Goal: Use online tool/utility: Utilize a website feature to perform a specific function

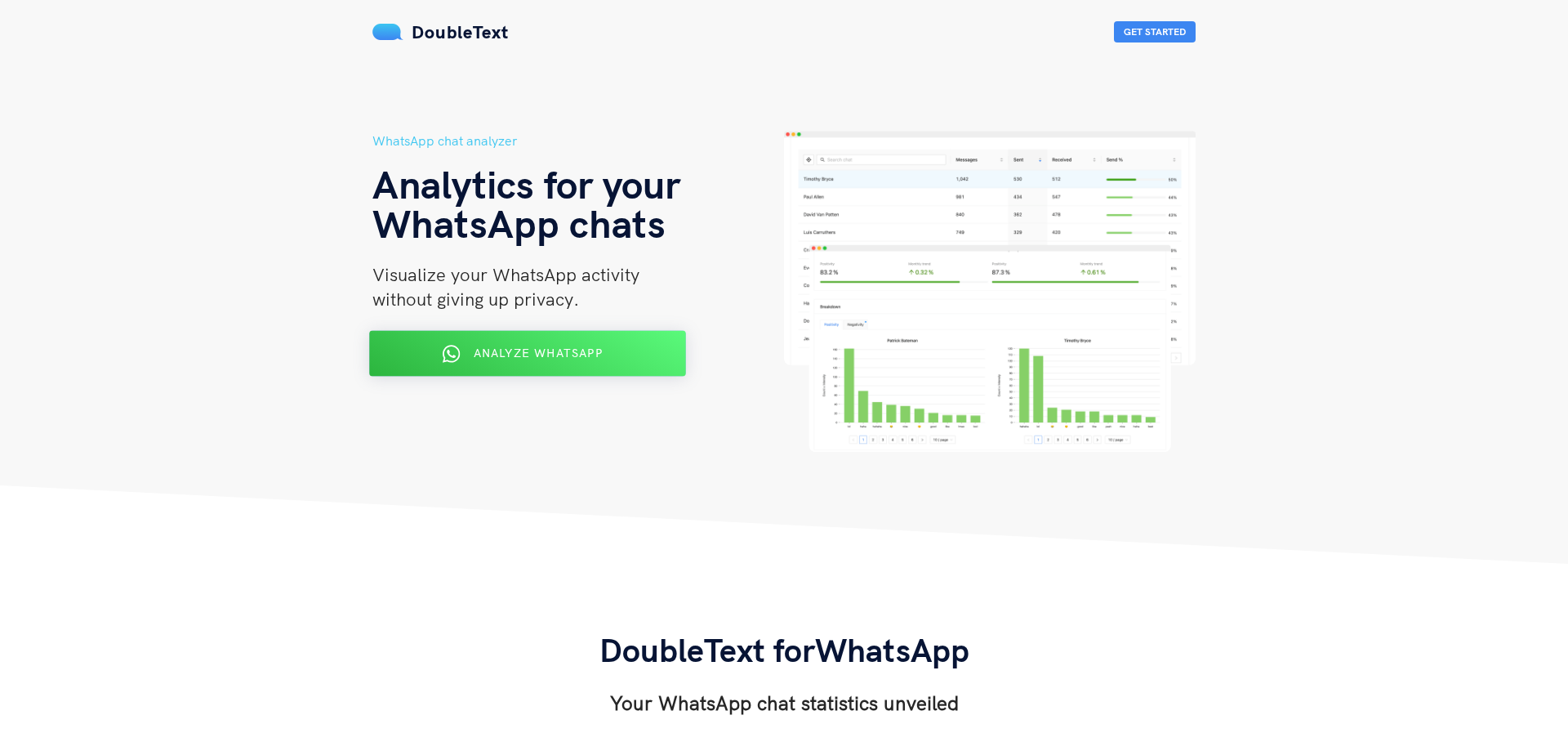
click at [510, 359] on span "Analyze WhatsApp" at bounding box center [537, 353] width 129 height 15
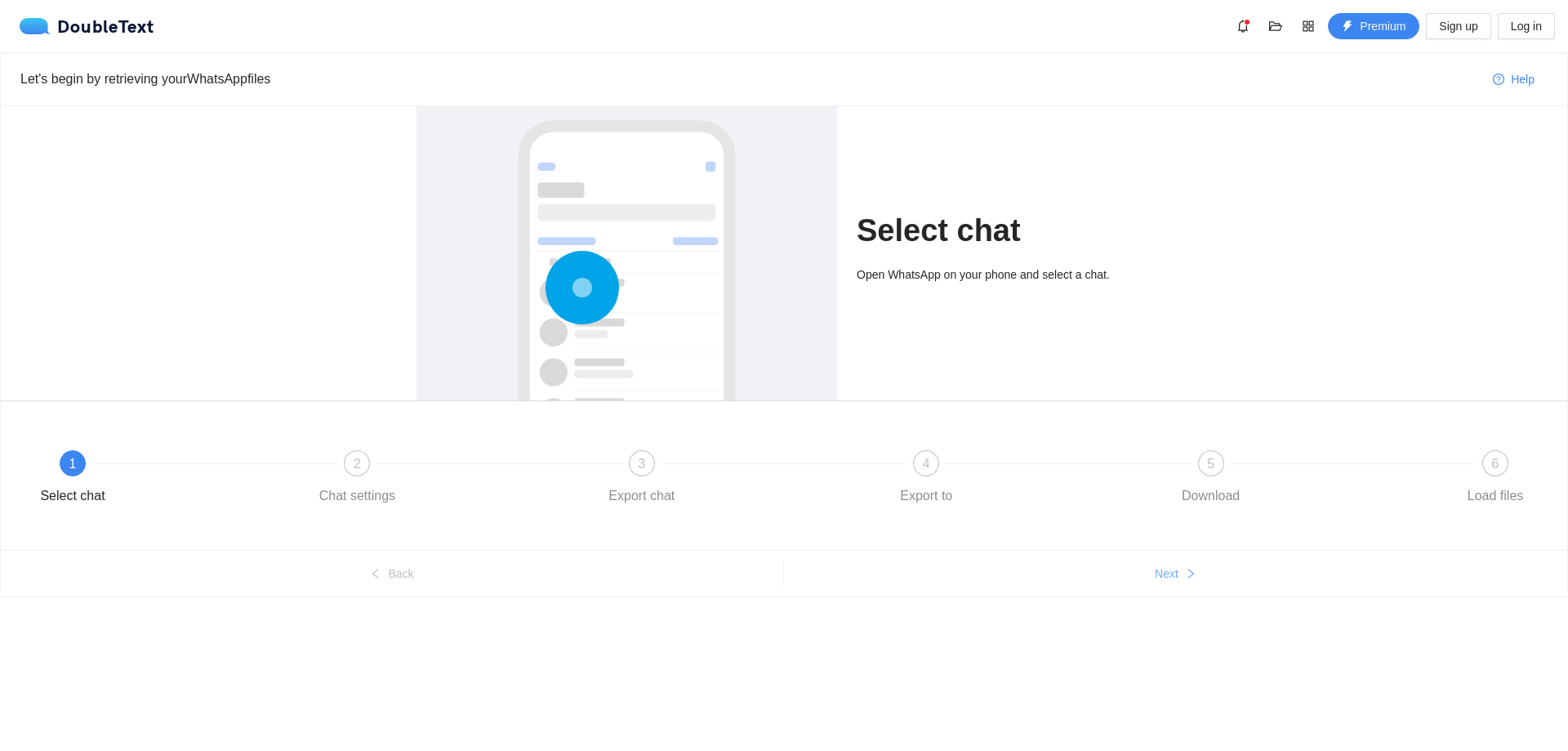
click at [1186, 574] on icon "right" at bounding box center [1190, 573] width 11 height 11
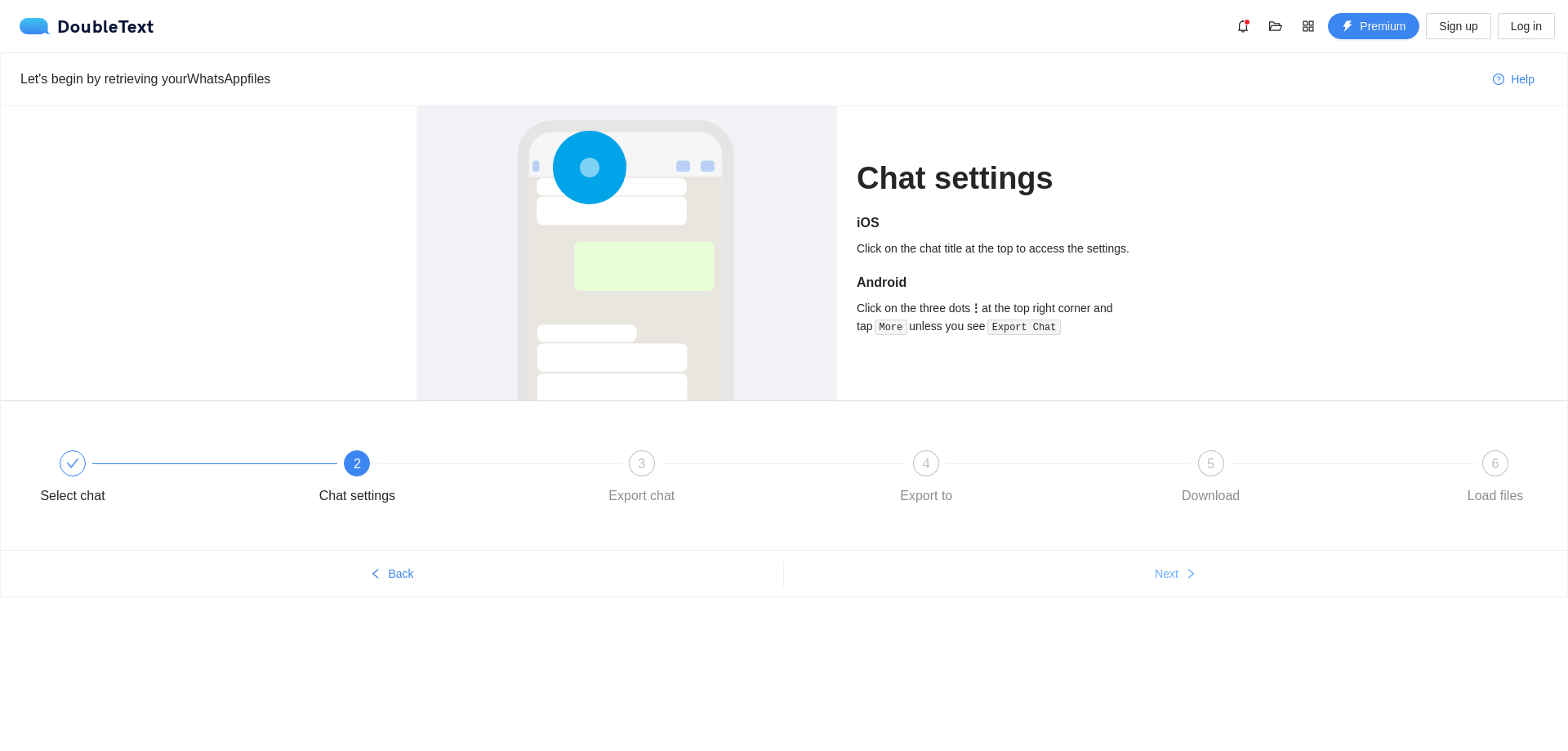
click at [1178, 577] on span "Next" at bounding box center [1166, 573] width 23 height 18
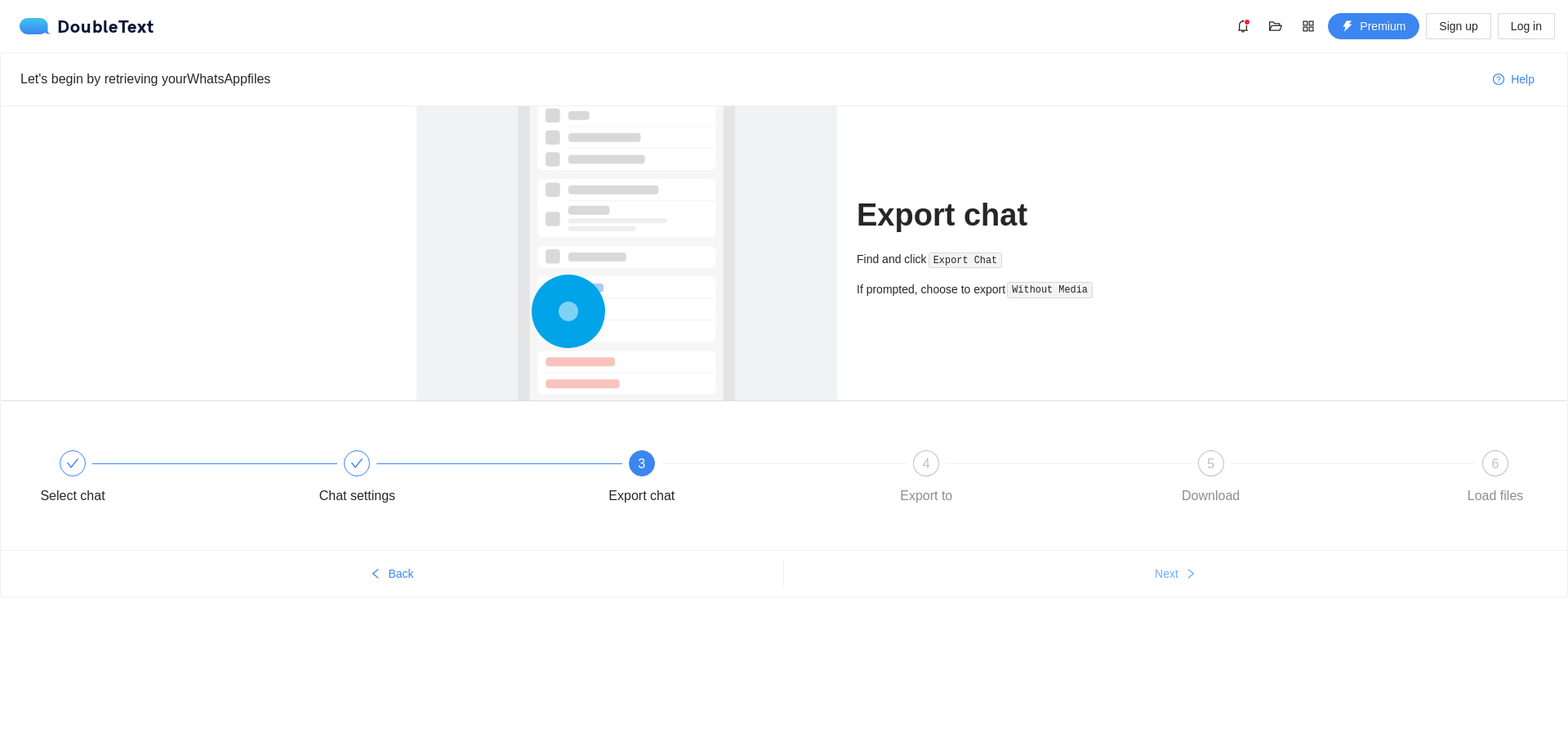
click at [1178, 577] on span "Next" at bounding box center [1166, 573] width 23 height 18
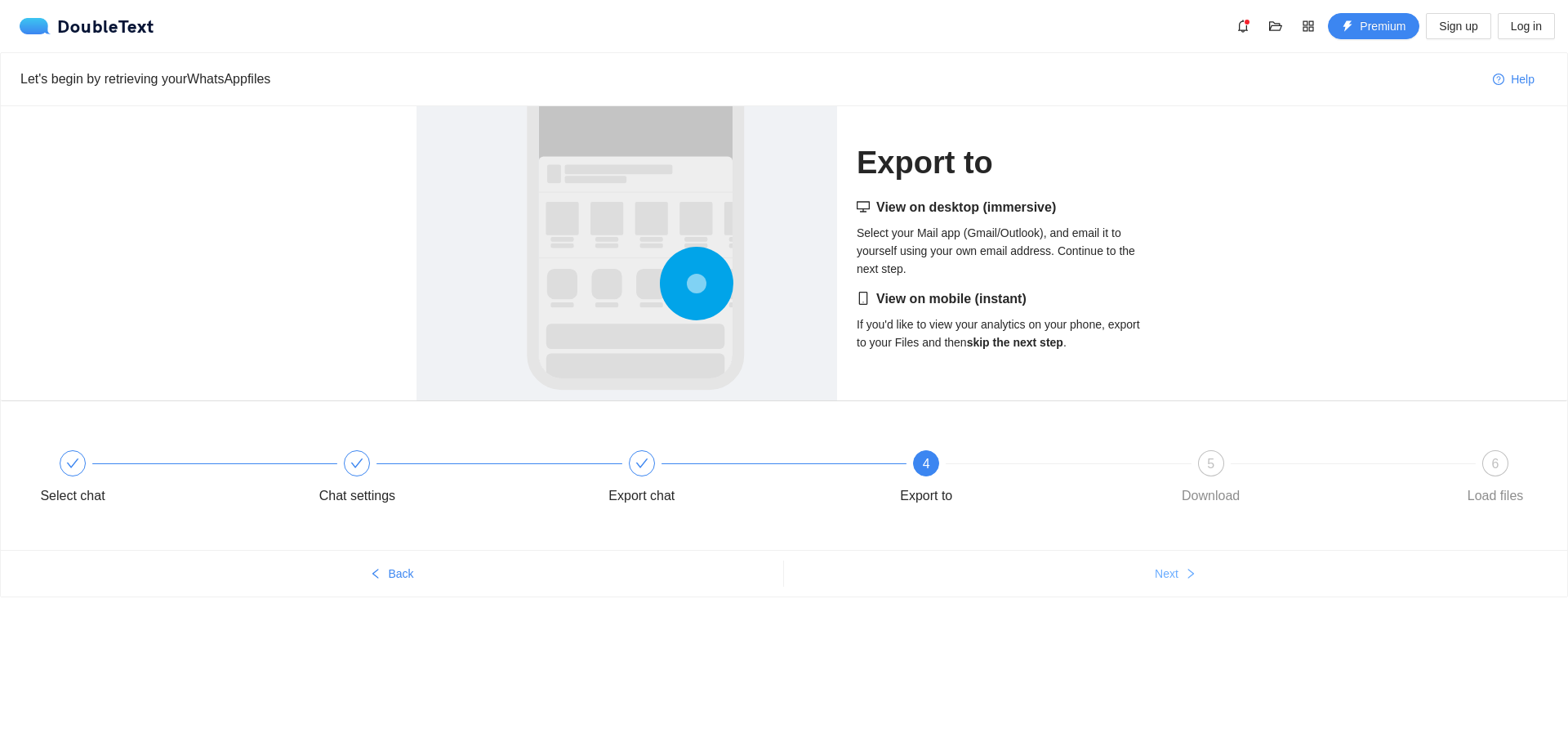
click at [1178, 577] on span "Next" at bounding box center [1166, 573] width 23 height 18
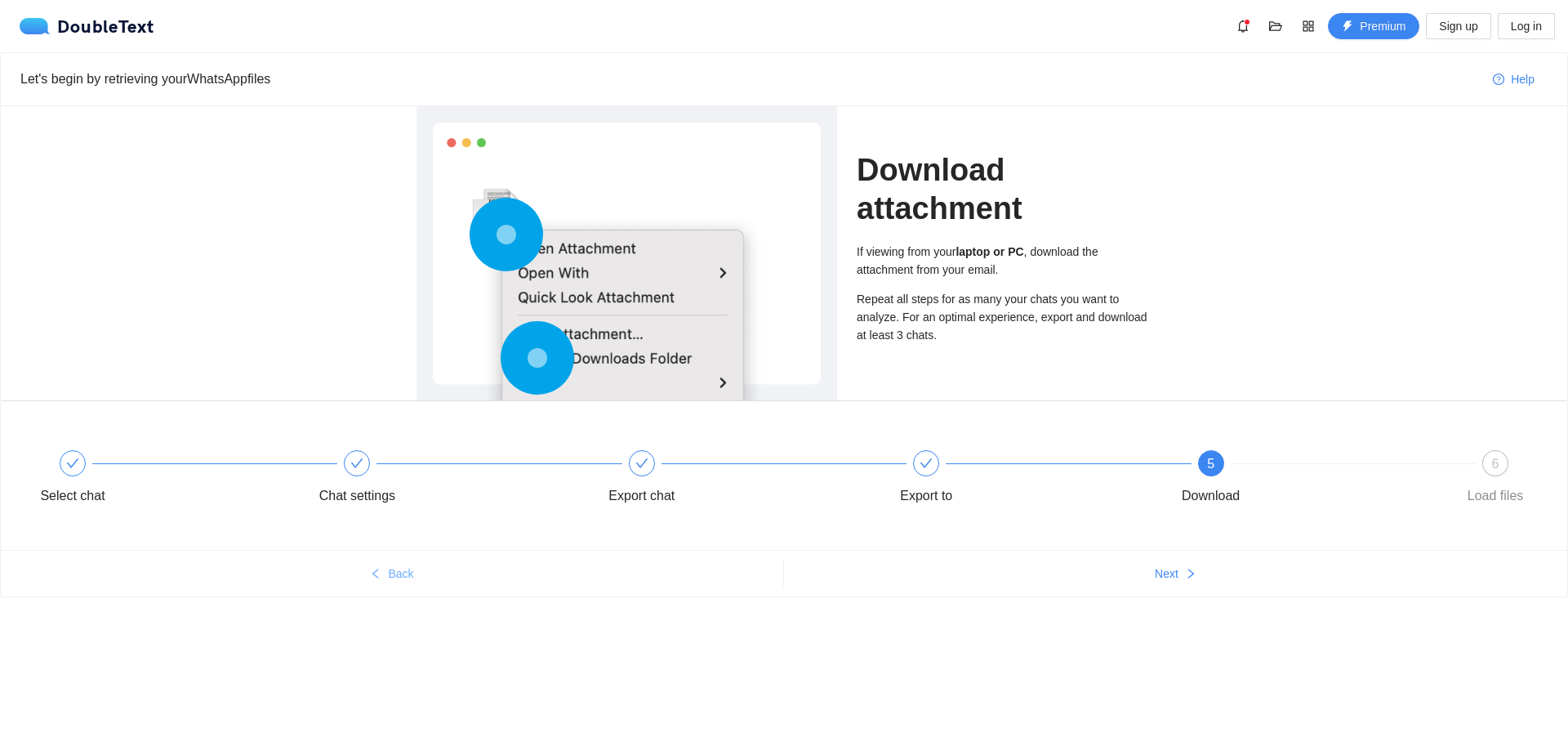
click at [397, 569] on span "Back" at bounding box center [400, 573] width 25 height 18
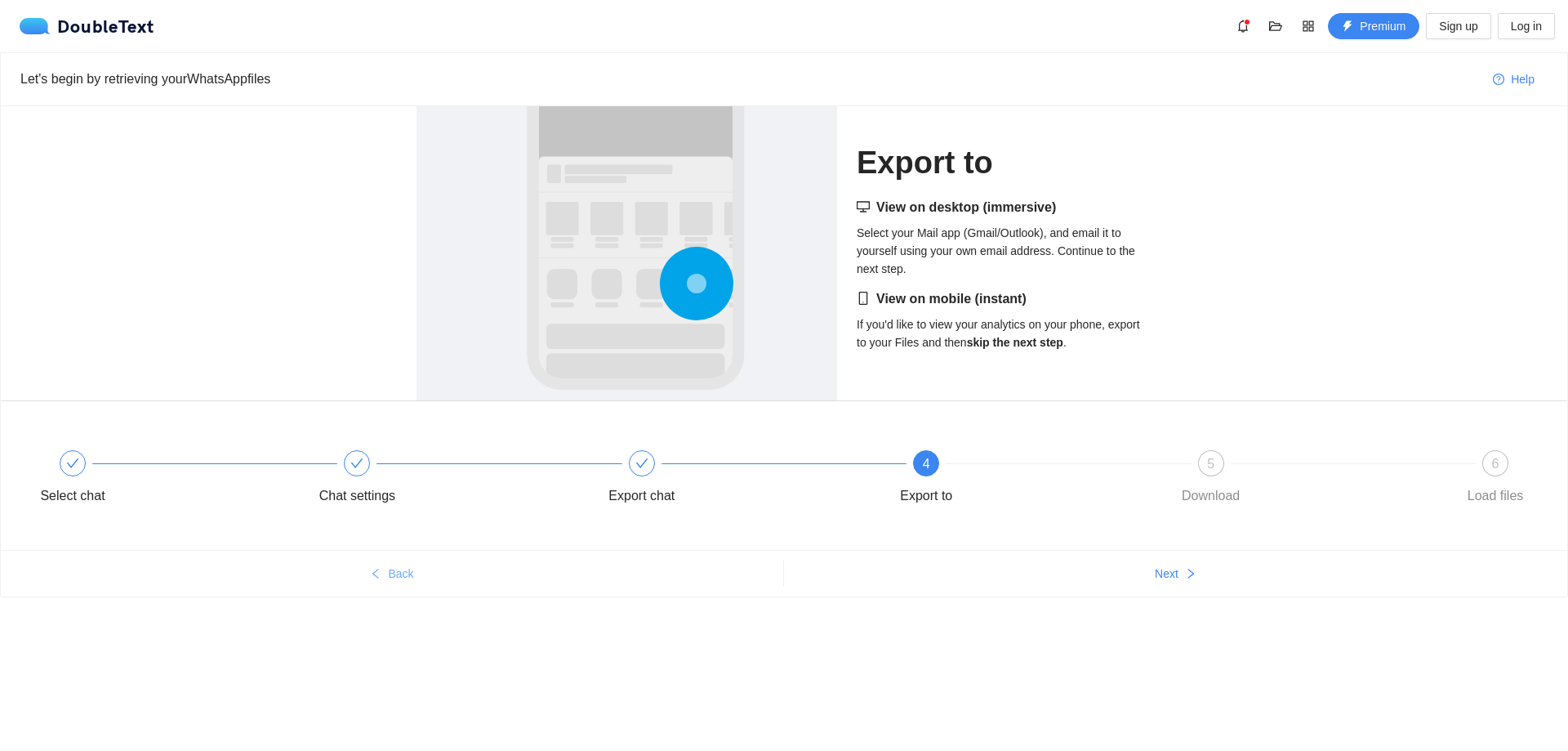
click at [397, 563] on button "Back" at bounding box center [392, 573] width 783 height 26
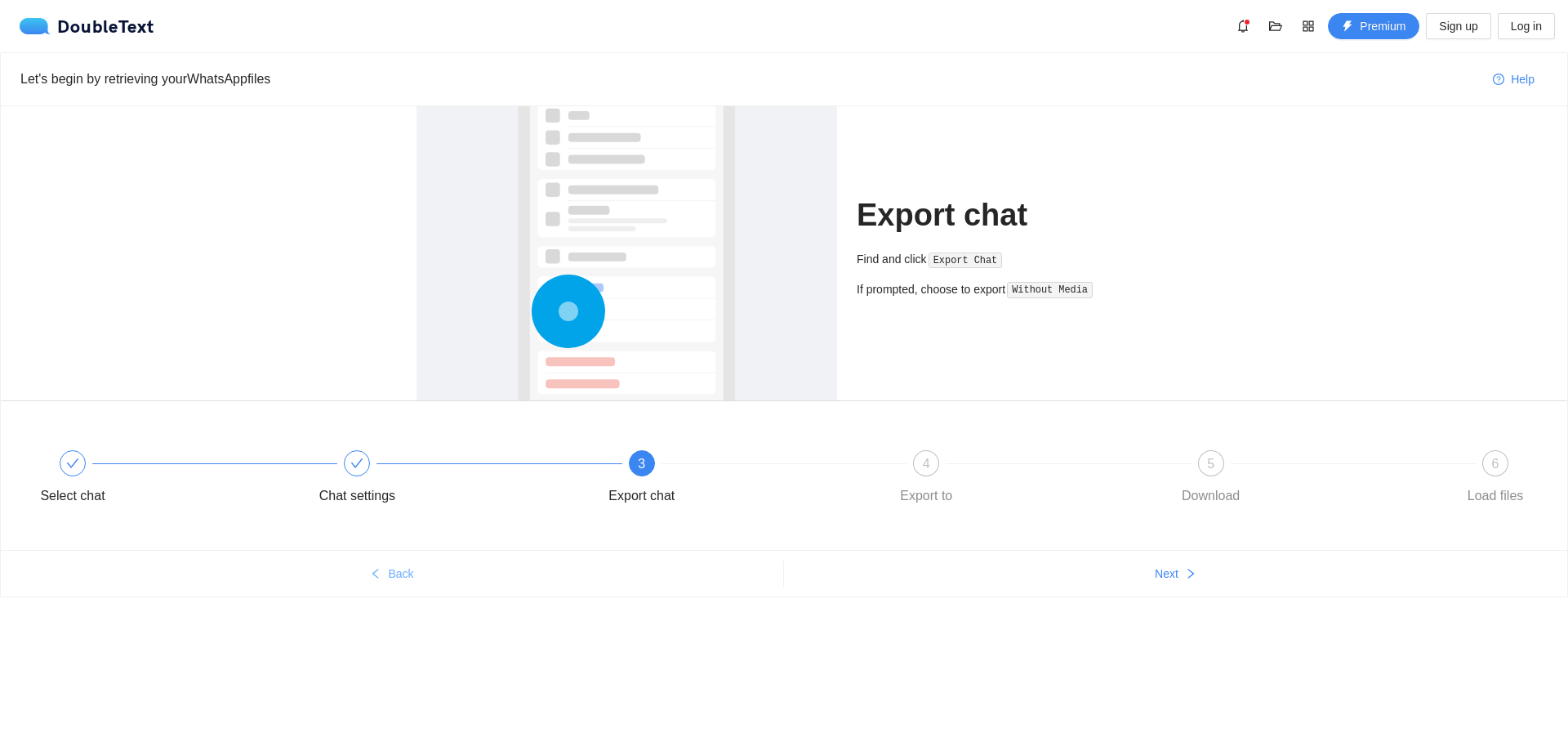
click at [397, 563] on button "Back" at bounding box center [392, 573] width 783 height 26
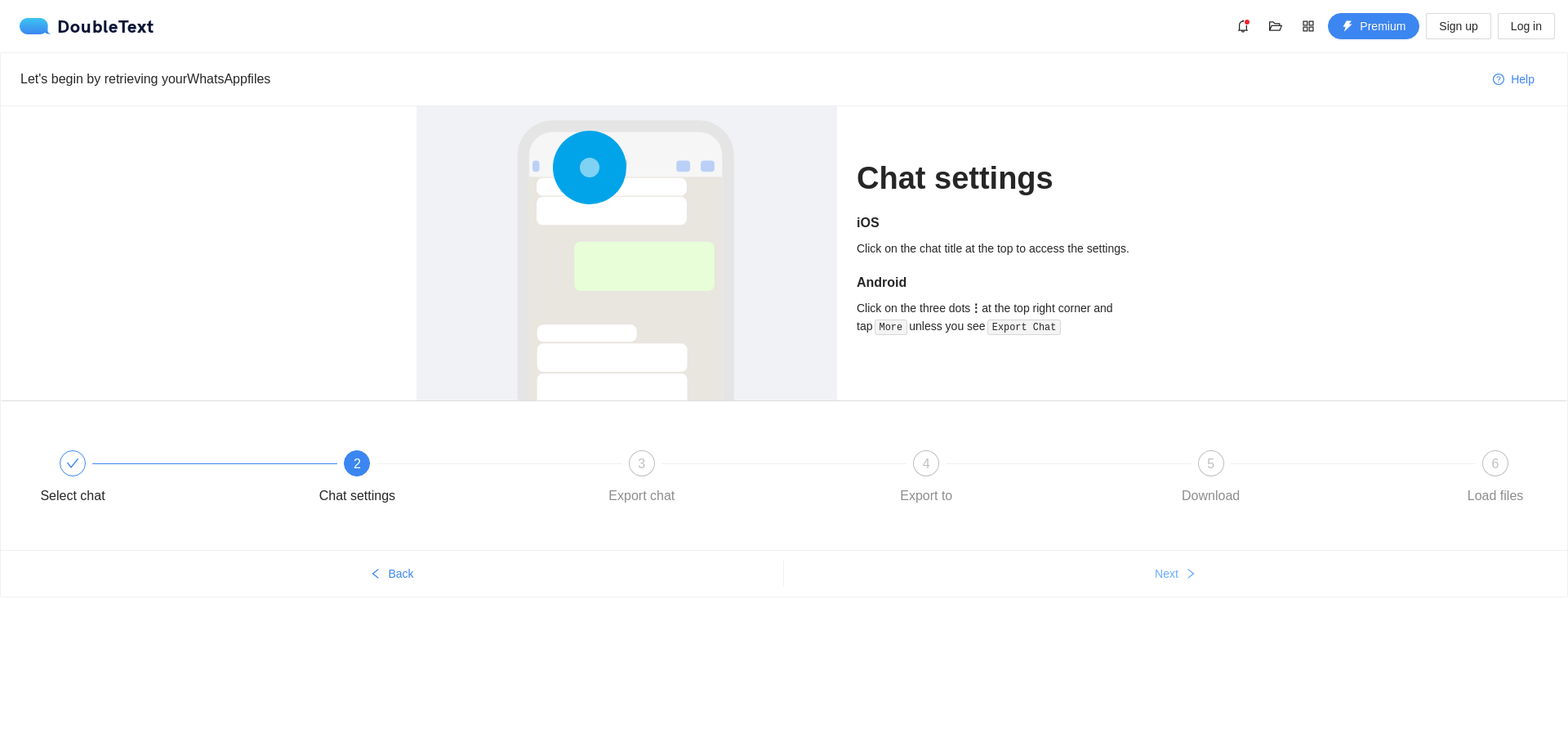
click at [1162, 578] on span "Next" at bounding box center [1166, 573] width 23 height 18
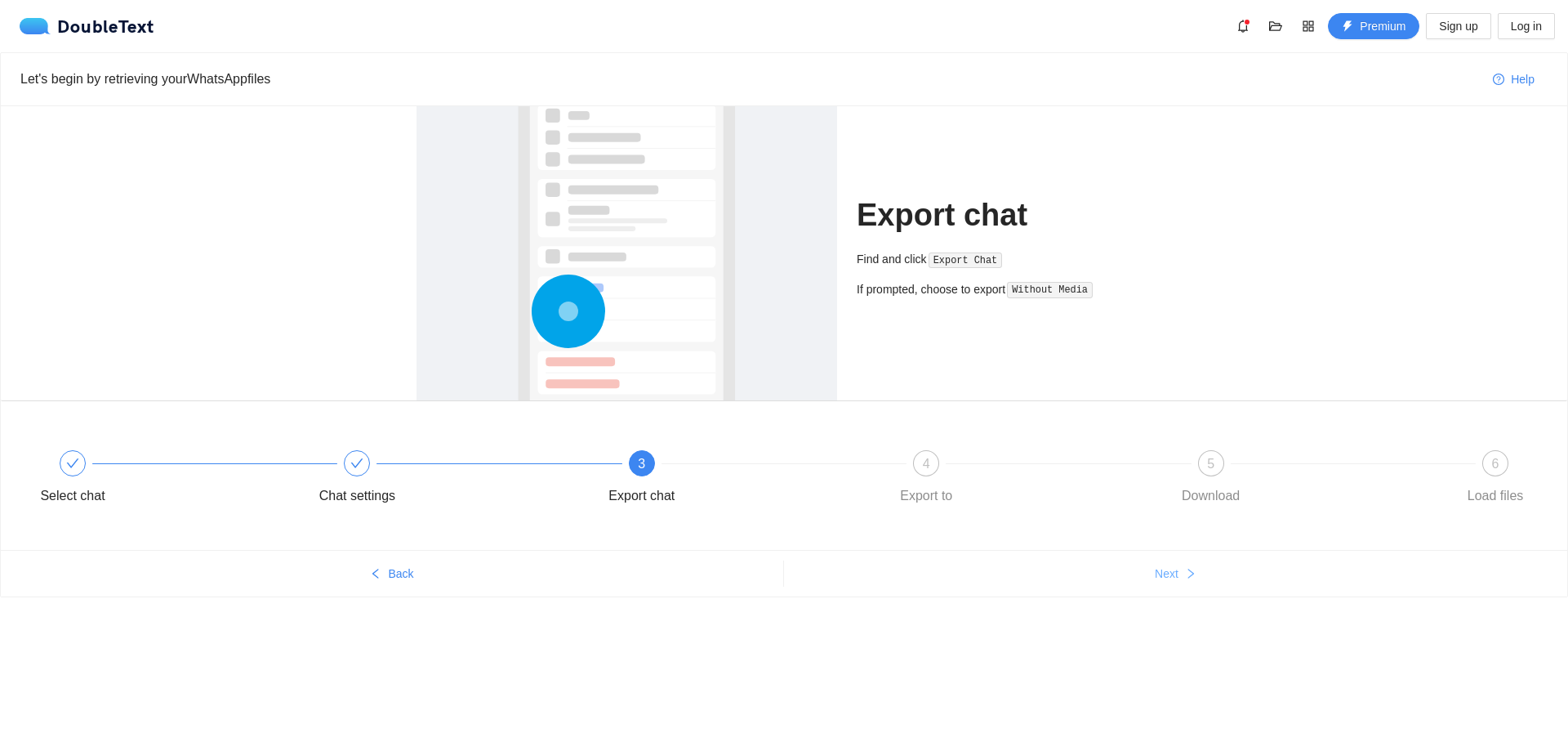
click at [1162, 578] on span "Next" at bounding box center [1166, 573] width 23 height 18
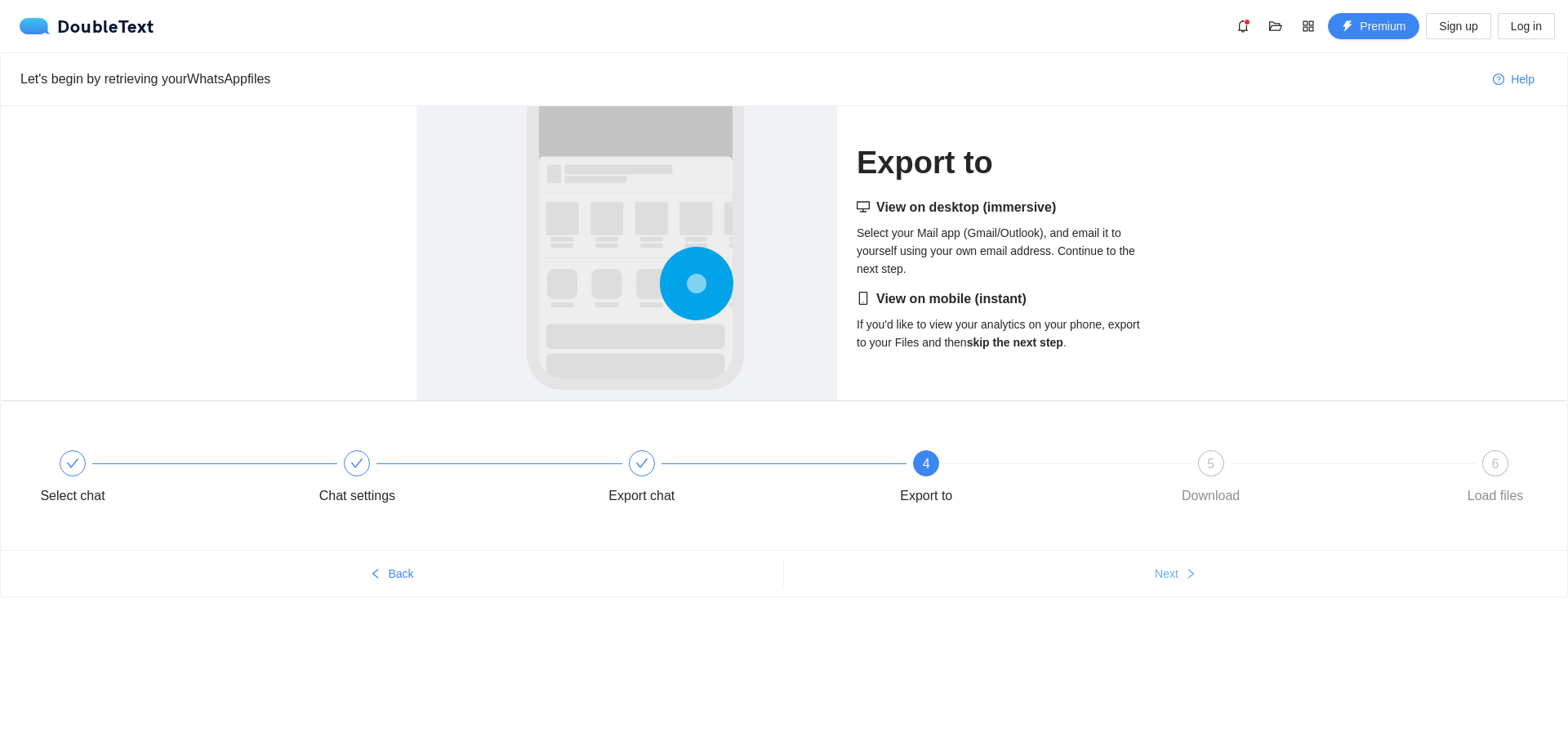
click at [1175, 575] on span "Next" at bounding box center [1166, 573] width 23 height 18
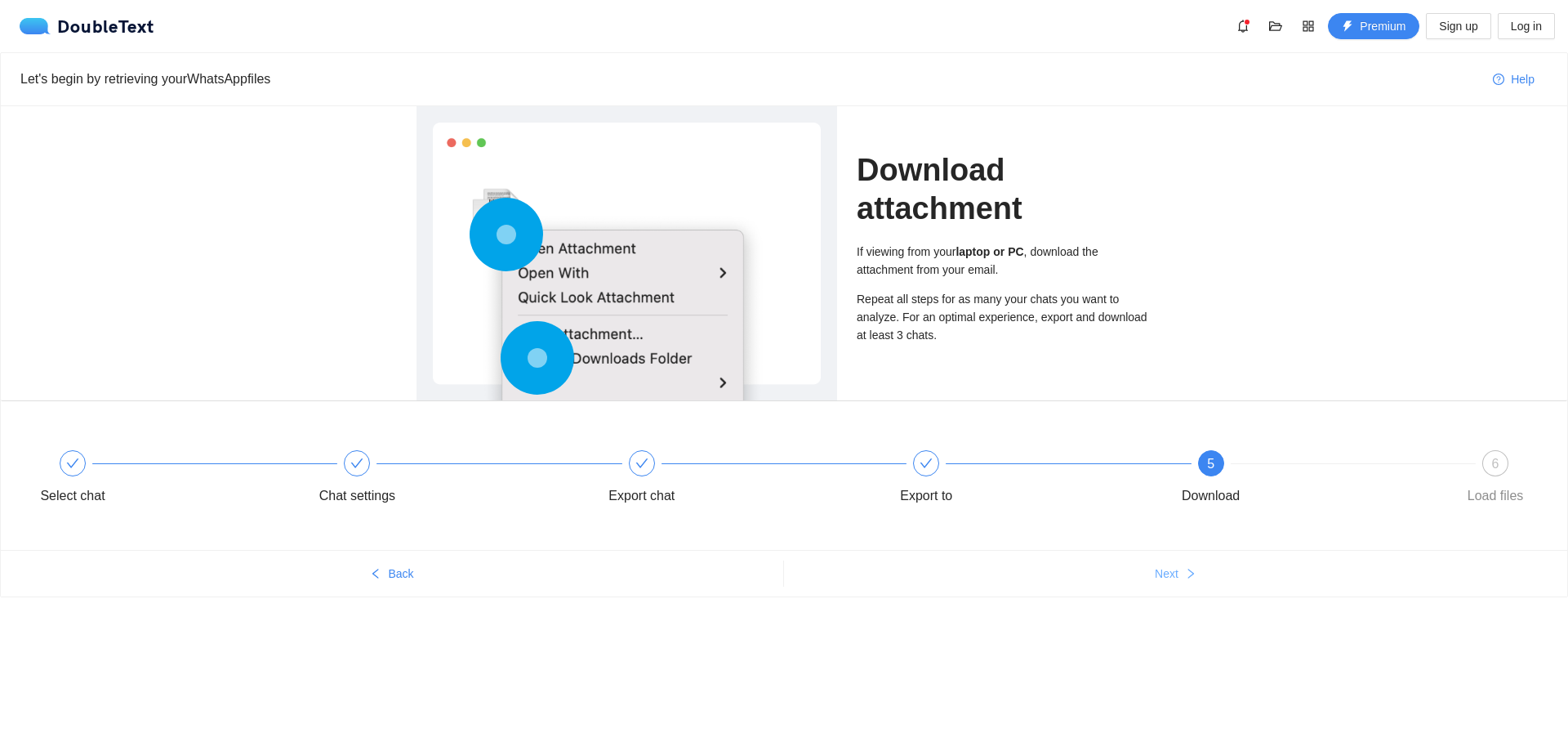
click at [1182, 576] on button "Next" at bounding box center [1175, 573] width 784 height 26
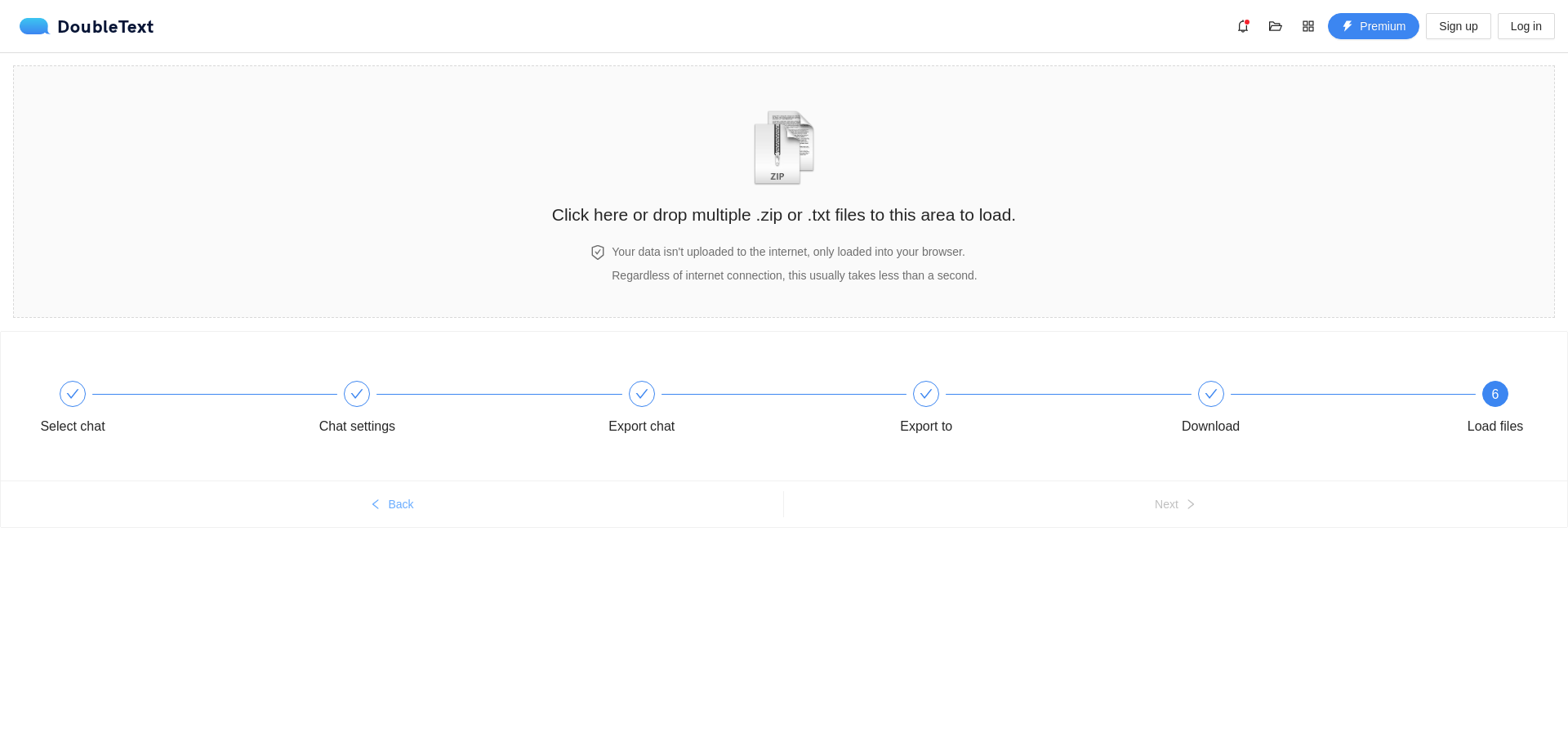
click at [410, 514] on button "Back" at bounding box center [392, 504] width 783 height 26
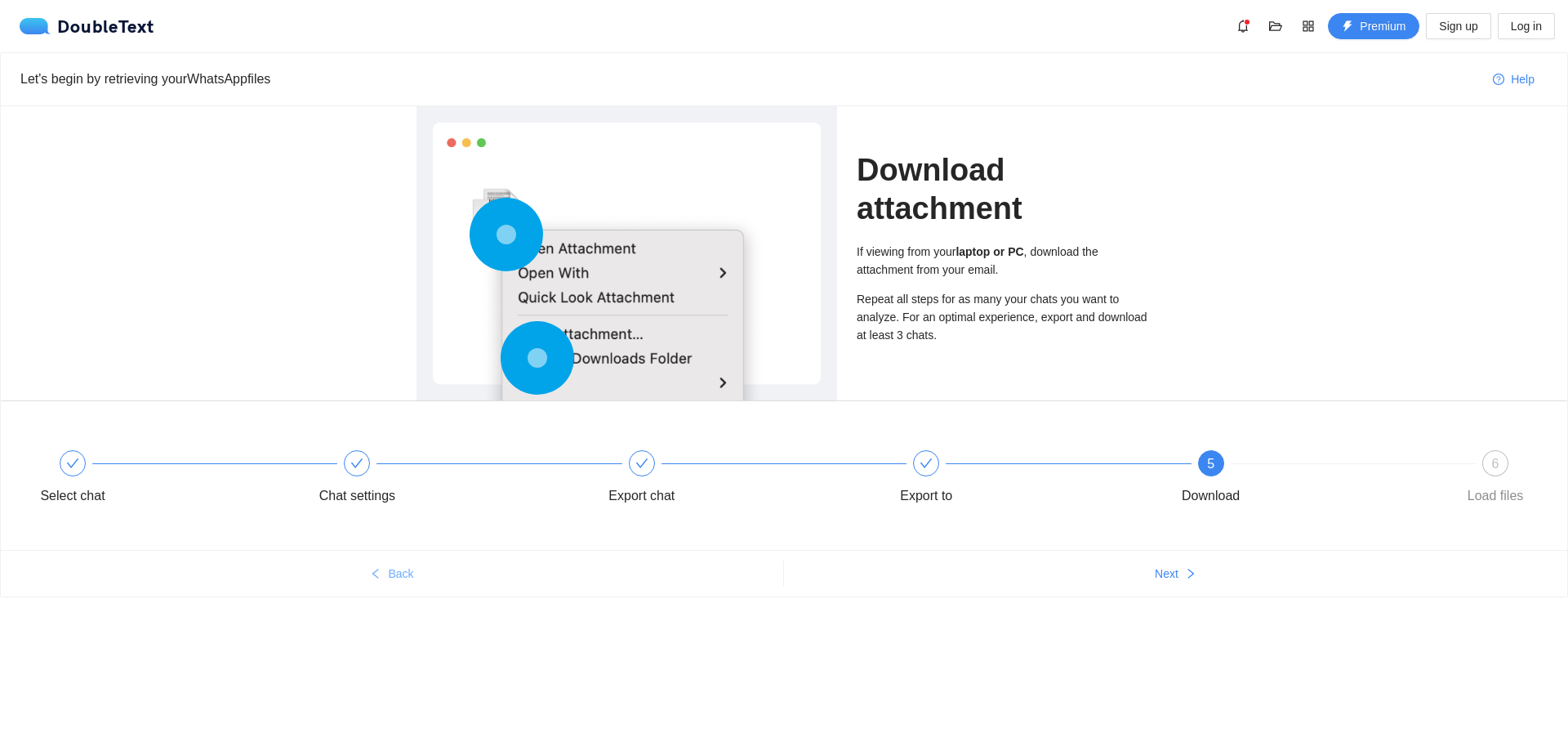
click at [377, 575] on icon "left" at bounding box center [375, 573] width 6 height 10
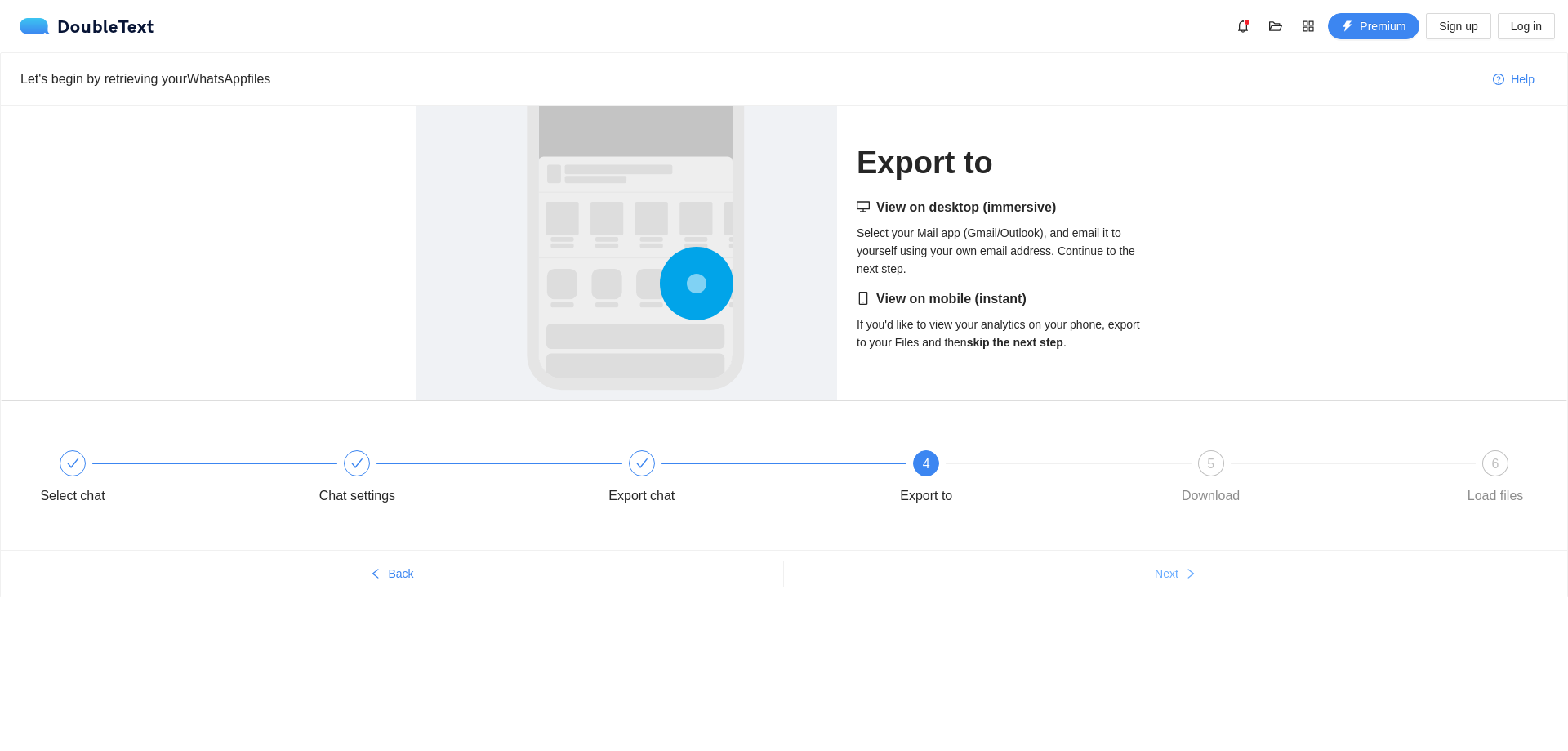
click at [1195, 575] on icon "right" at bounding box center [1190, 573] width 11 height 11
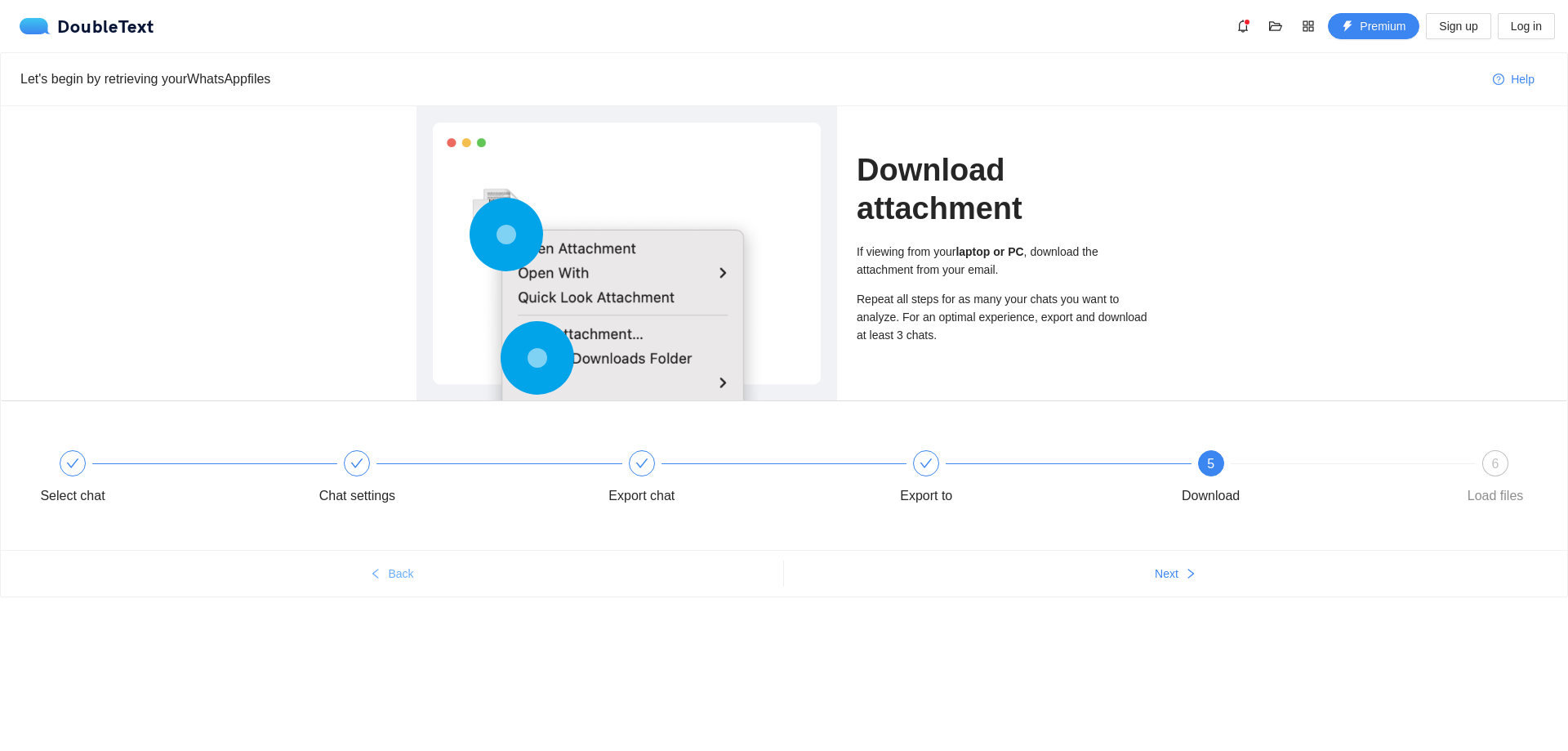
click at [393, 564] on span "Back" at bounding box center [400, 573] width 25 height 18
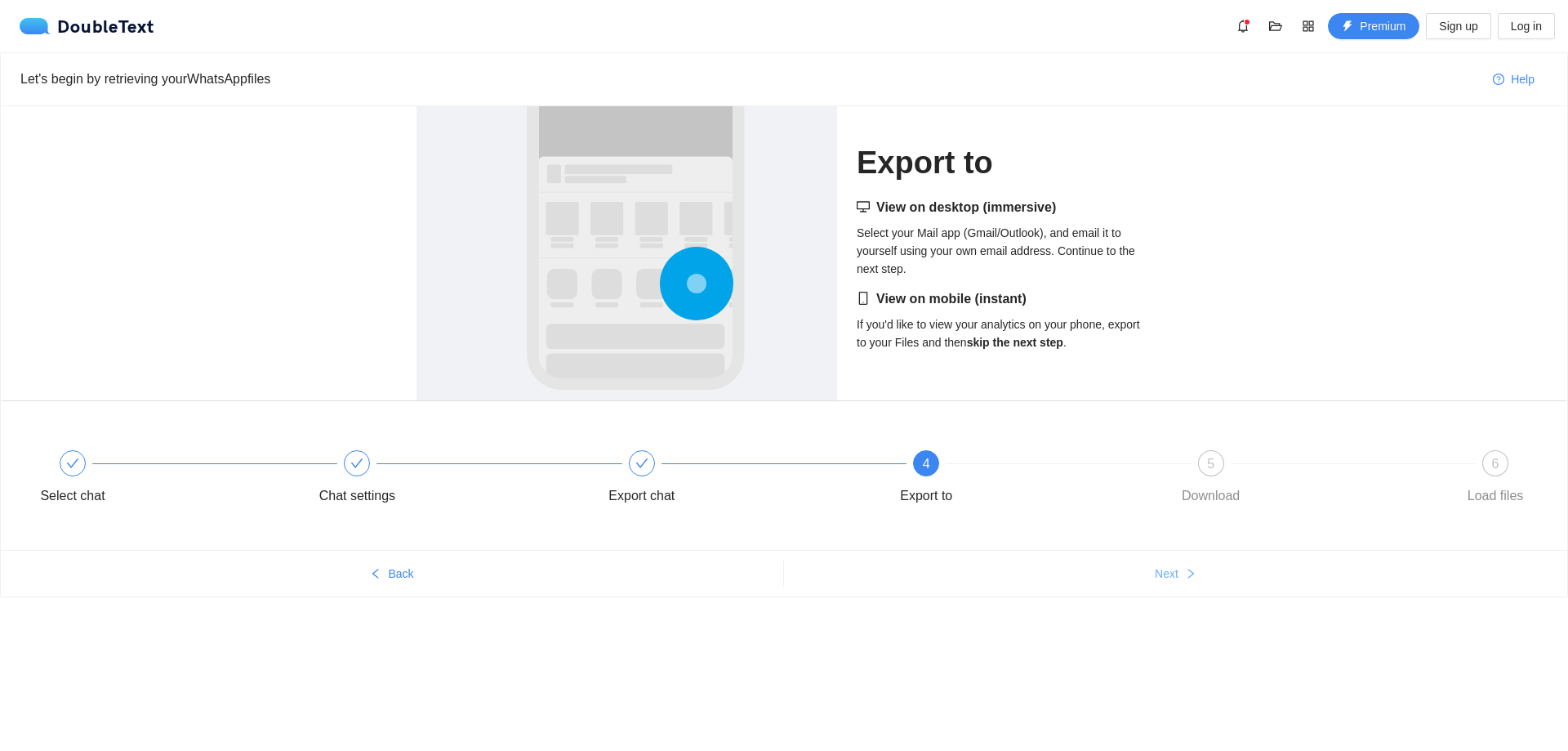
click at [1157, 584] on button "Next" at bounding box center [1175, 573] width 784 height 26
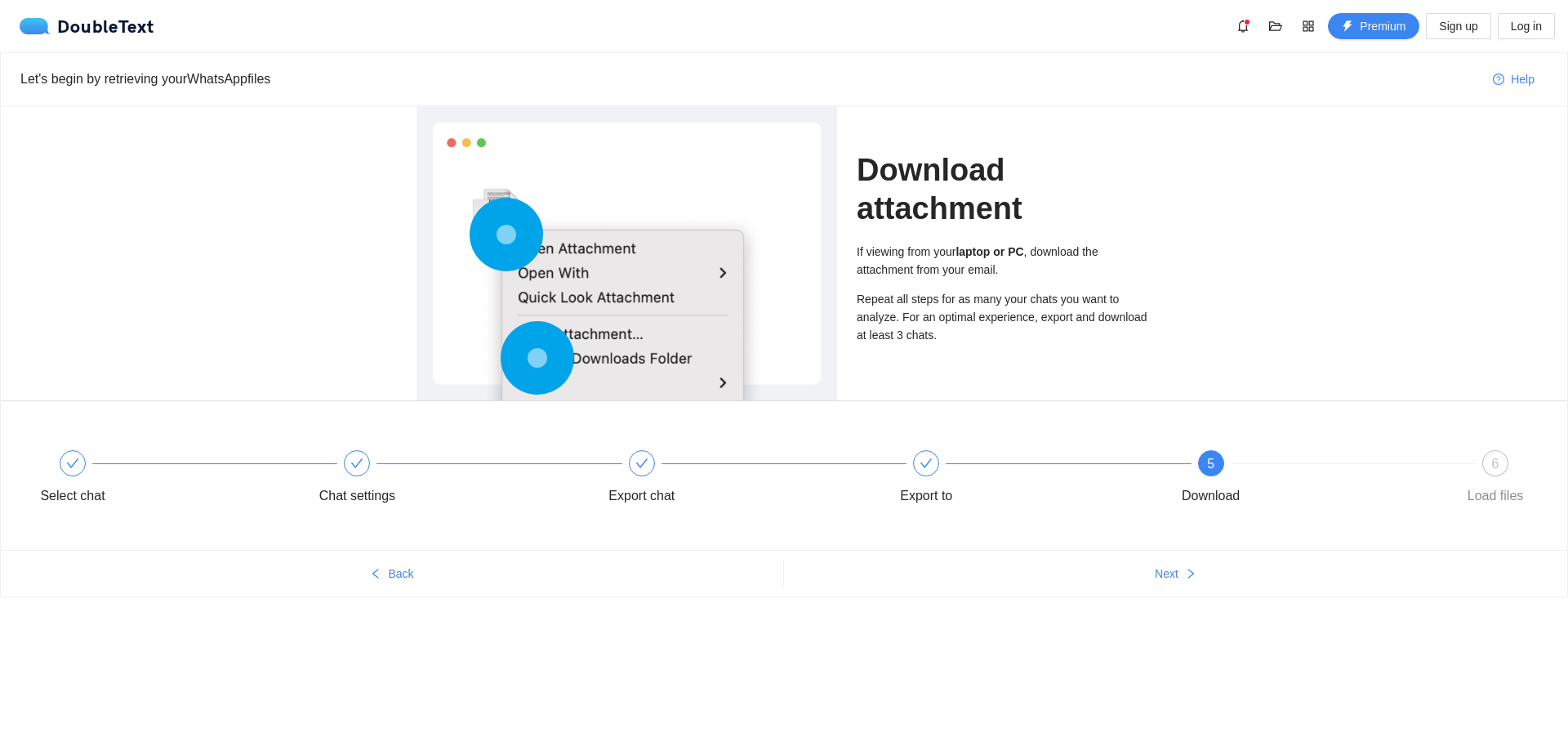
click at [1161, 557] on ul "Back Next" at bounding box center [784, 573] width 1566 height 47
click at [1171, 583] on button "Next" at bounding box center [1175, 573] width 784 height 26
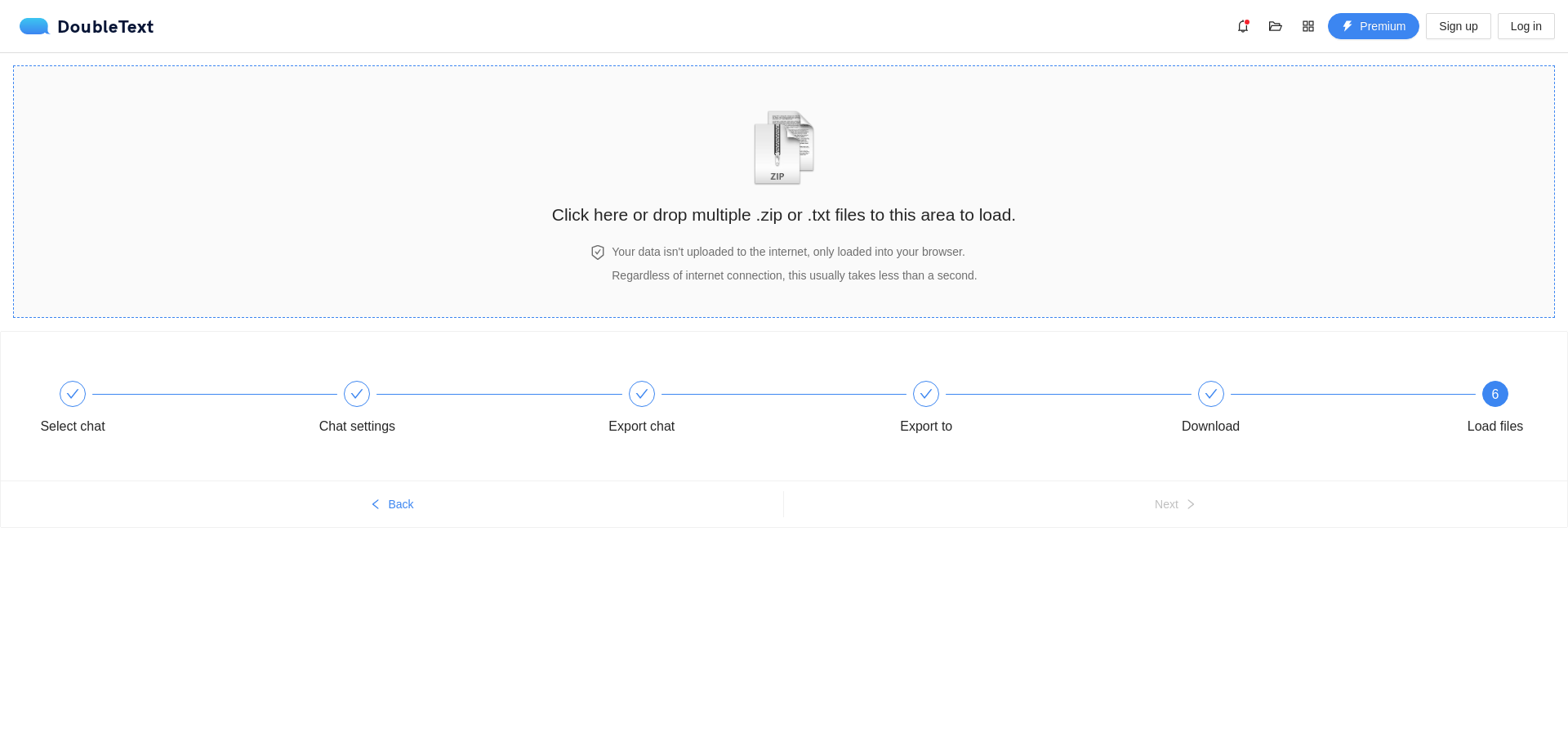
click at [755, 197] on div "Click here or drop multiple .zip or .txt files to this area to load." at bounding box center [784, 155] width 464 height 145
